Goal: Information Seeking & Learning: Learn about a topic

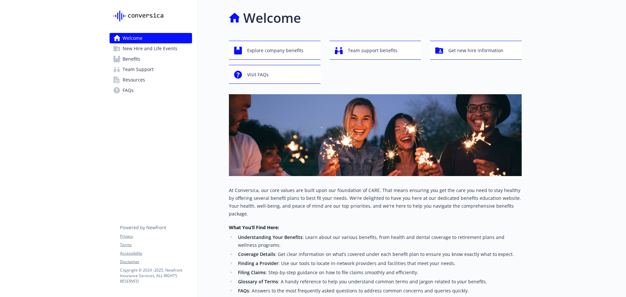
scroll to position [128, 0]
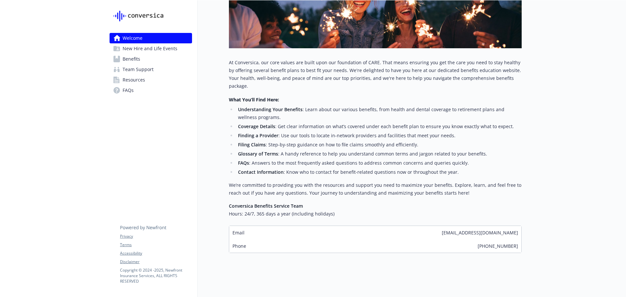
click at [132, 91] on span "FAQs" at bounding box center [128, 90] width 11 height 10
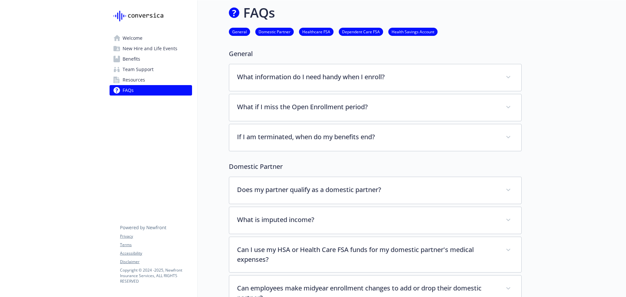
scroll to position [128, 0]
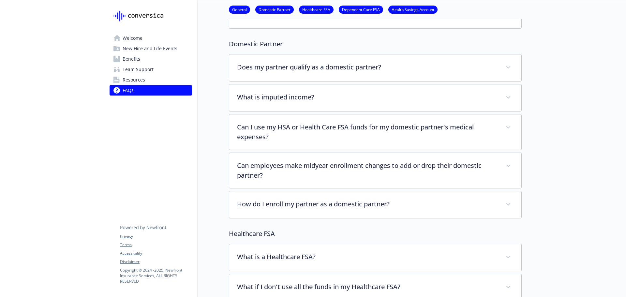
click at [137, 60] on span "Benefits" at bounding box center [132, 59] width 18 height 10
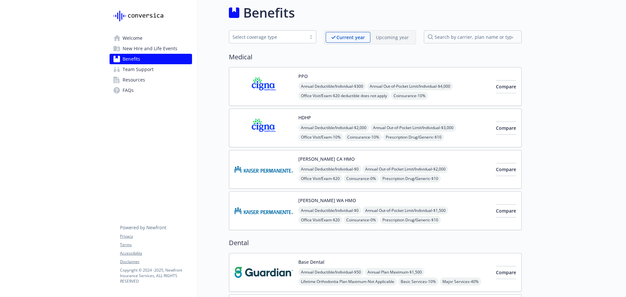
scroll to position [128, 0]
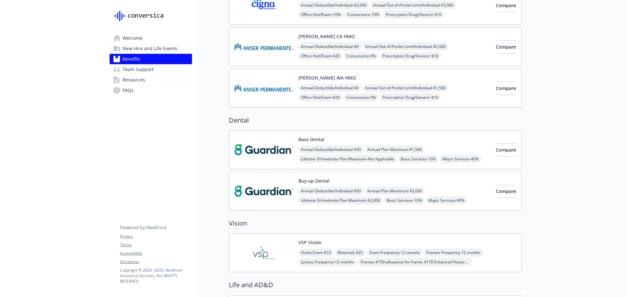
click at [133, 49] on span "New Hire and Life Events" at bounding box center [150, 48] width 55 height 10
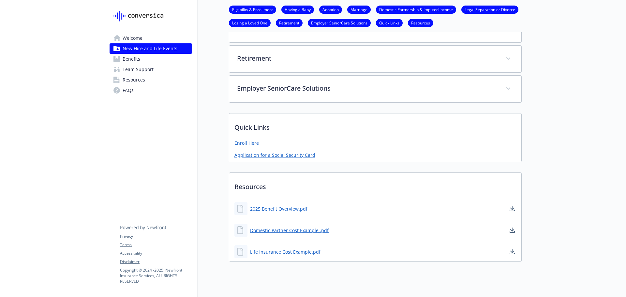
scroll to position [320, 0]
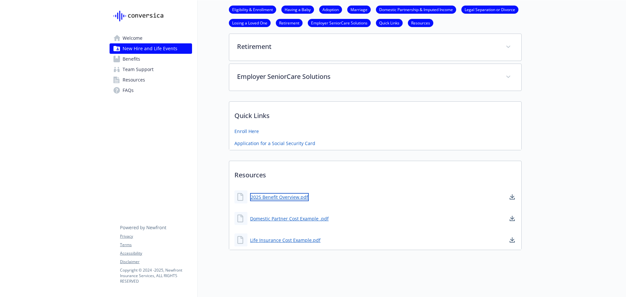
click at [280, 193] on link "2025 Benefit Overview.pdf" at bounding box center [279, 197] width 59 height 8
